Goal: Information Seeking & Learning: Learn about a topic

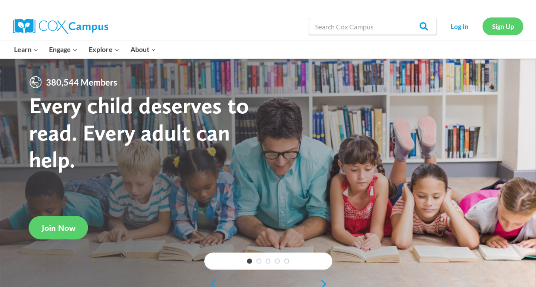
click at [507, 24] on link "Sign Up" at bounding box center [502, 25] width 41 height 17
click at [508, 29] on link "Sign Up" at bounding box center [502, 25] width 41 height 17
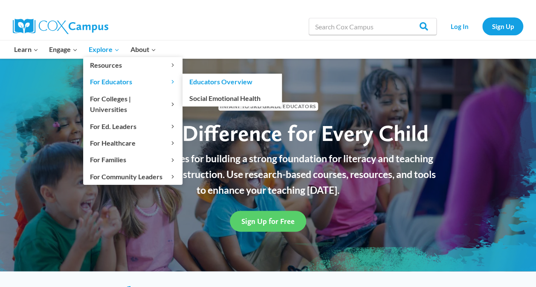
click at [198, 83] on link "Educators Overview" at bounding box center [231, 82] width 99 height 16
click at [199, 97] on link "Social Emotional Health" at bounding box center [231, 98] width 99 height 16
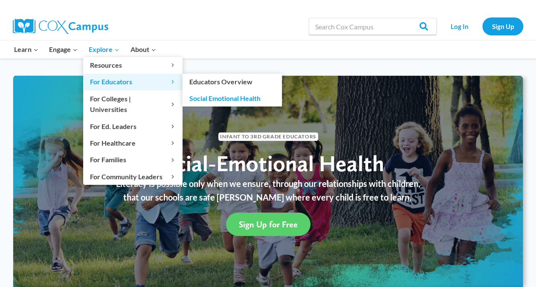
click at [131, 77] on span "For Educators Expand" at bounding box center [133, 81] width 86 height 11
click at [149, 80] on span "For Educators Expand" at bounding box center [133, 81] width 86 height 11
click at [172, 82] on icon "Expand" at bounding box center [173, 82] width 6 height 6
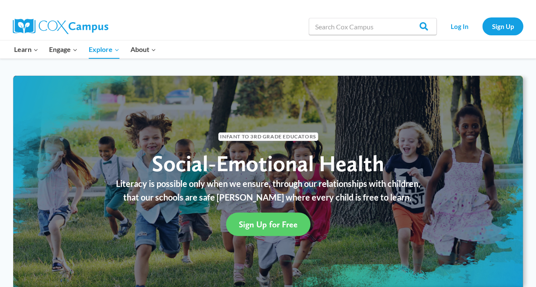
click at [112, 184] on p "Literacy is possible only when we ensure, through our relationships with childr…" at bounding box center [267, 183] width 481 height 5
click at [61, 28] on img at bounding box center [60, 26] width 95 height 15
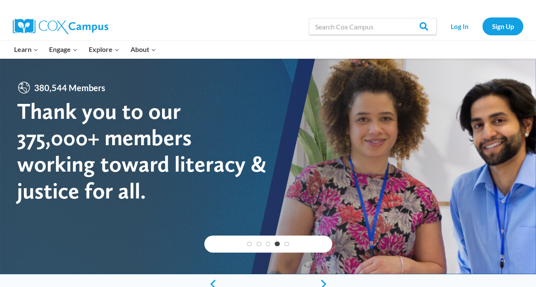
click at [37, 23] on img at bounding box center [60, 26] width 95 height 15
click at [510, 28] on link "Sign Up" at bounding box center [502, 25] width 41 height 17
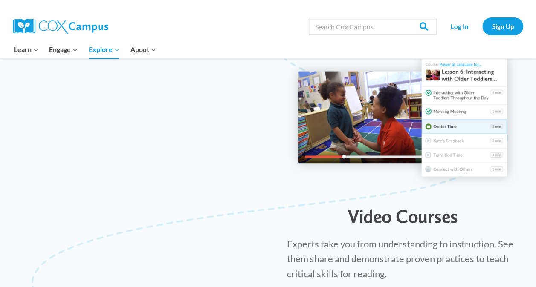
scroll to position [944, 0]
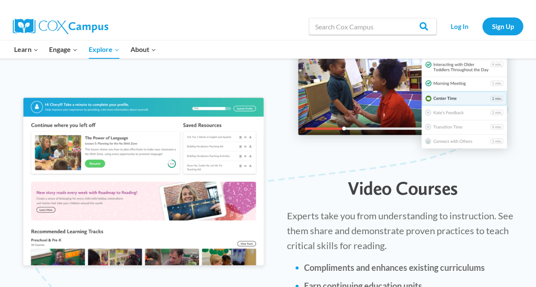
click at [494, 208] on p "Experts take you from understanding to instruction. See them share and demonstr…" at bounding box center [403, 230] width 232 height 45
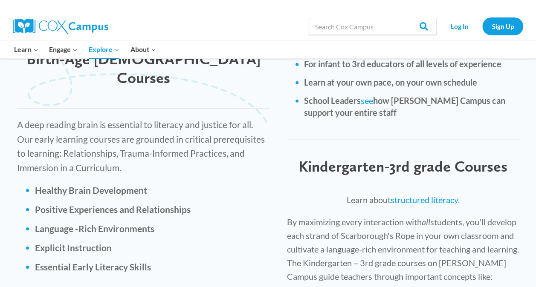
scroll to position [1185, 0]
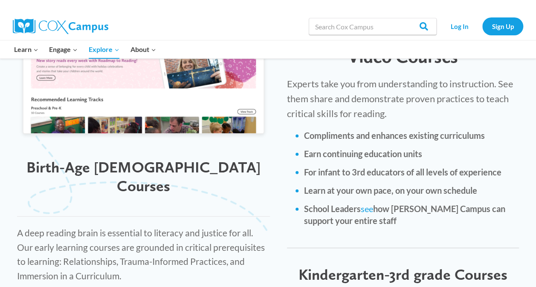
click at [495, 265] on span "Kindergarten-3rd grade Courses" at bounding box center [402, 274] width 209 height 18
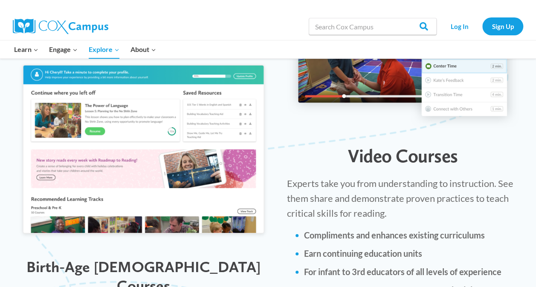
scroll to position [975, 0]
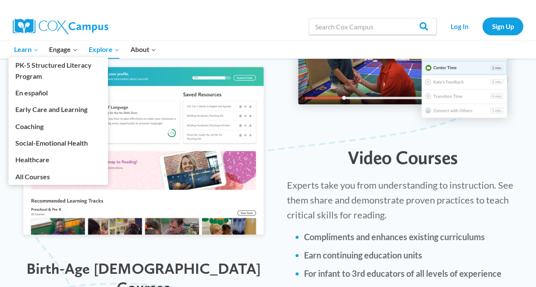
click at [23, 55] on link "Learn Expand" at bounding box center [26, 49] width 35 height 18
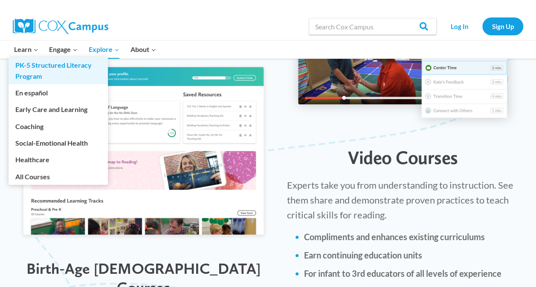
click at [31, 71] on link "PK-5 Structured Literacy Program" at bounding box center [58, 70] width 99 height 27
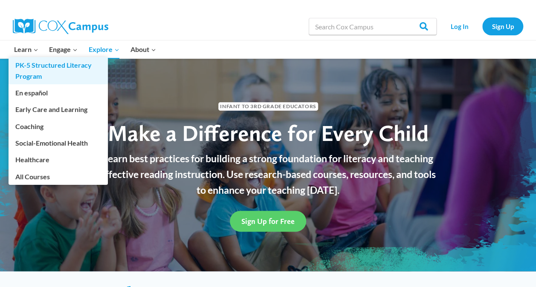
click at [35, 61] on link "PK-5 Structured Literacy Program" at bounding box center [58, 70] width 99 height 27
